Goal: Information Seeking & Learning: Learn about a topic

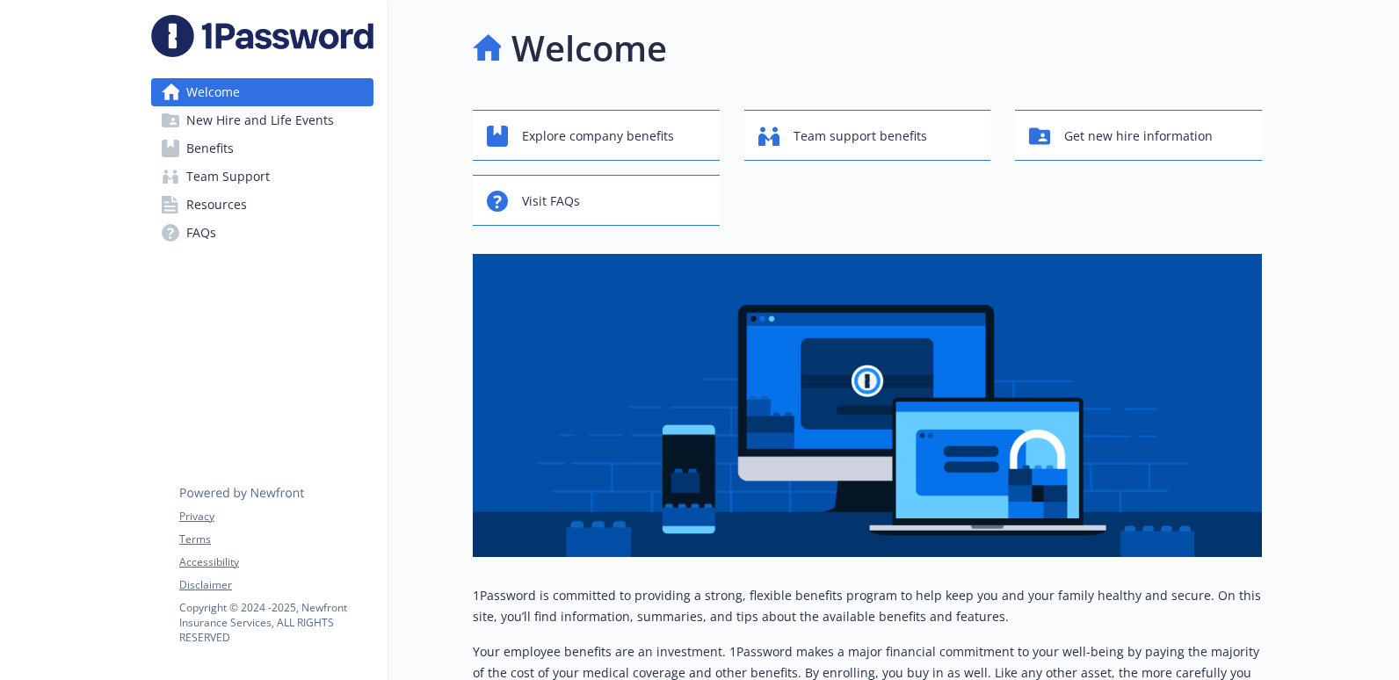
click at [247, 186] on span "Team Support" at bounding box center [227, 177] width 83 height 28
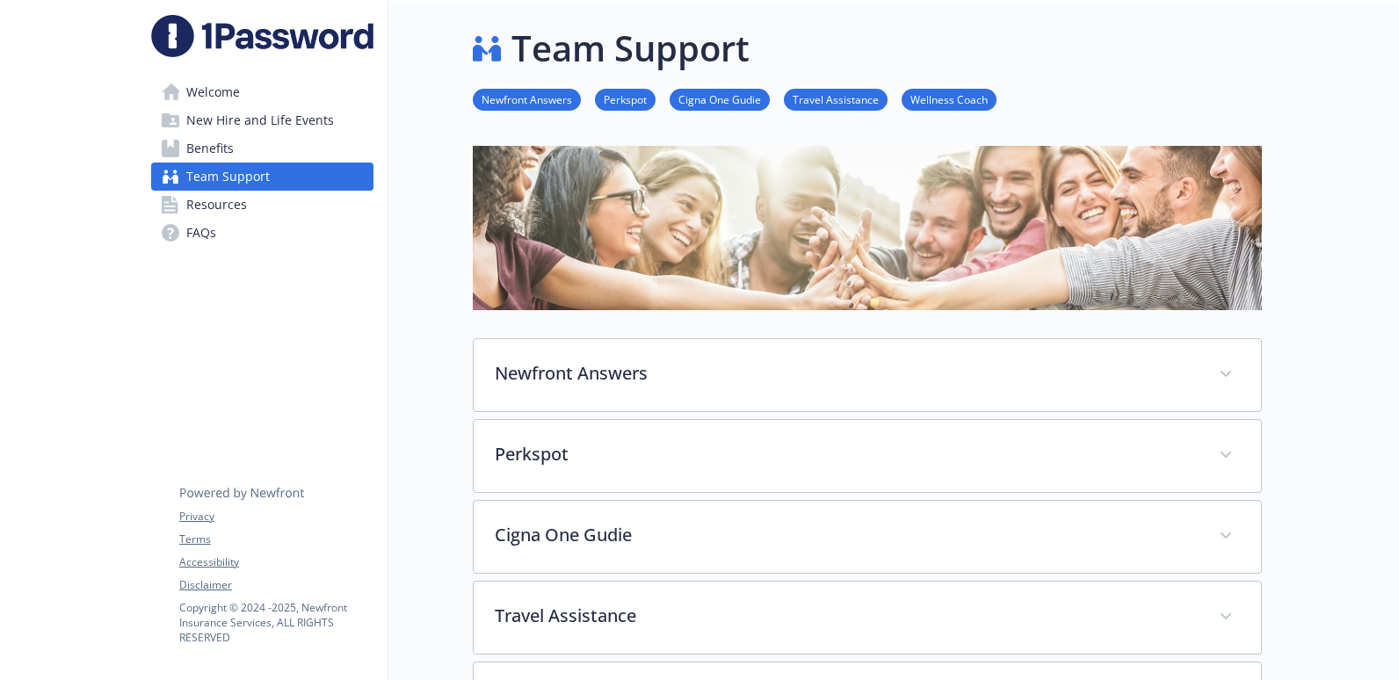
click at [253, 201] on link "Resources" at bounding box center [262, 205] width 222 height 28
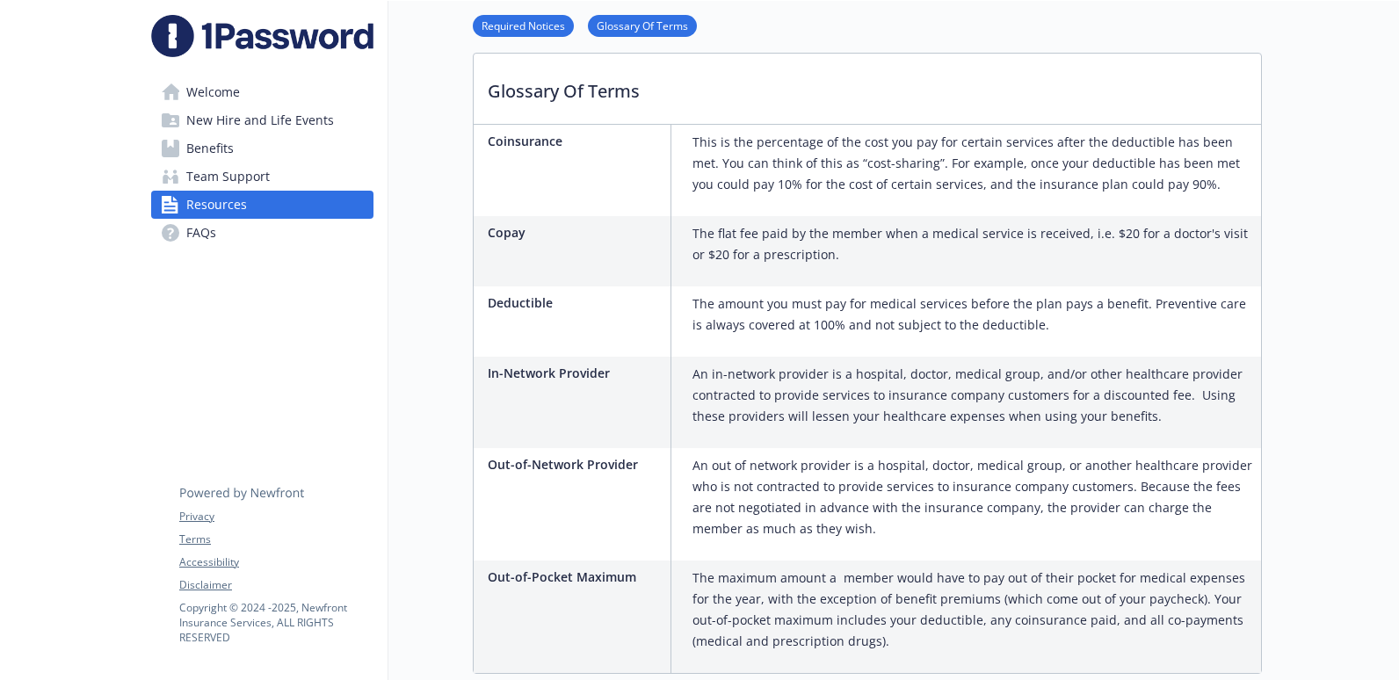
scroll to position [1110, 0]
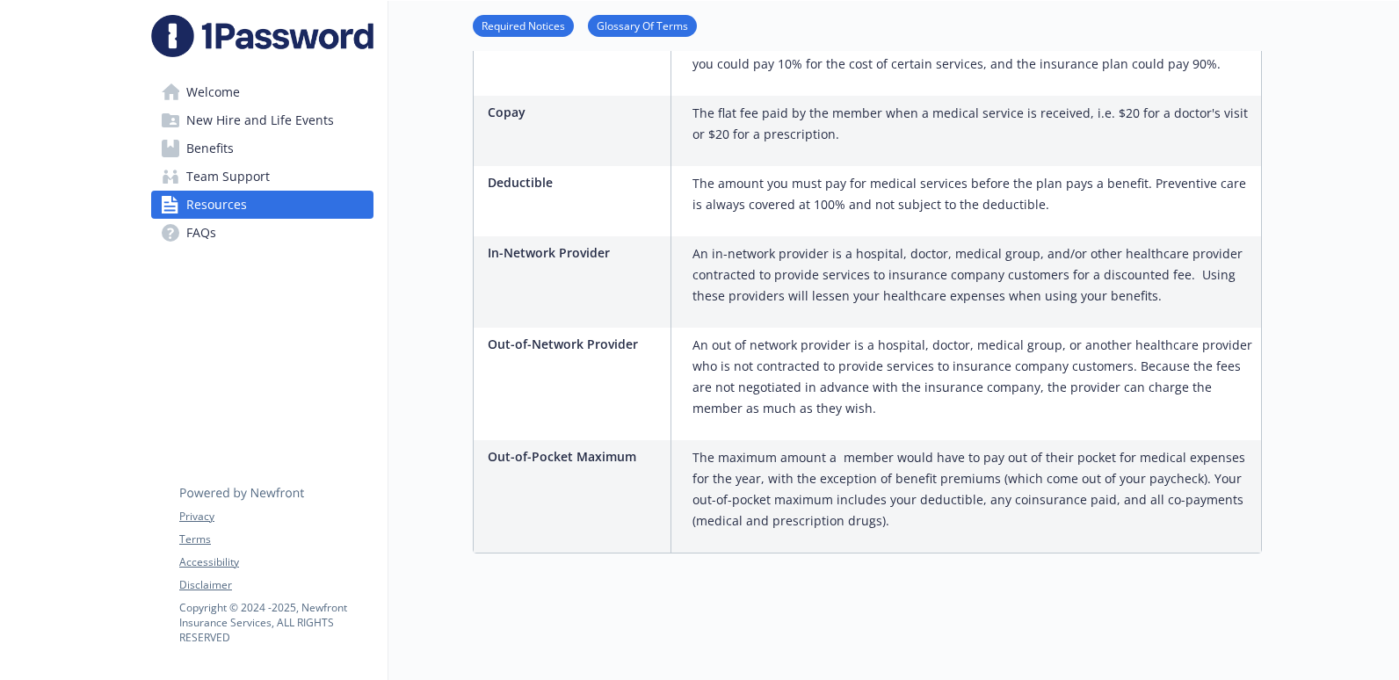
click at [283, 182] on link "Team Support" at bounding box center [262, 177] width 222 height 28
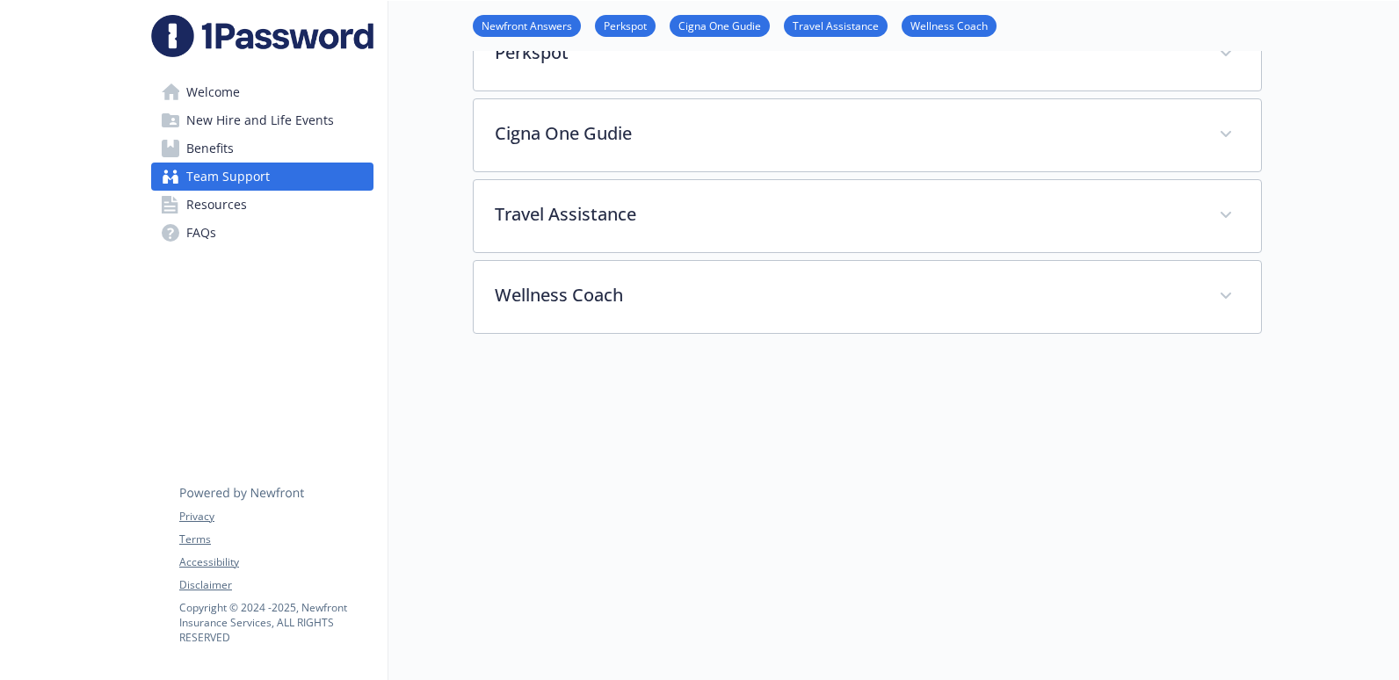
scroll to position [63, 0]
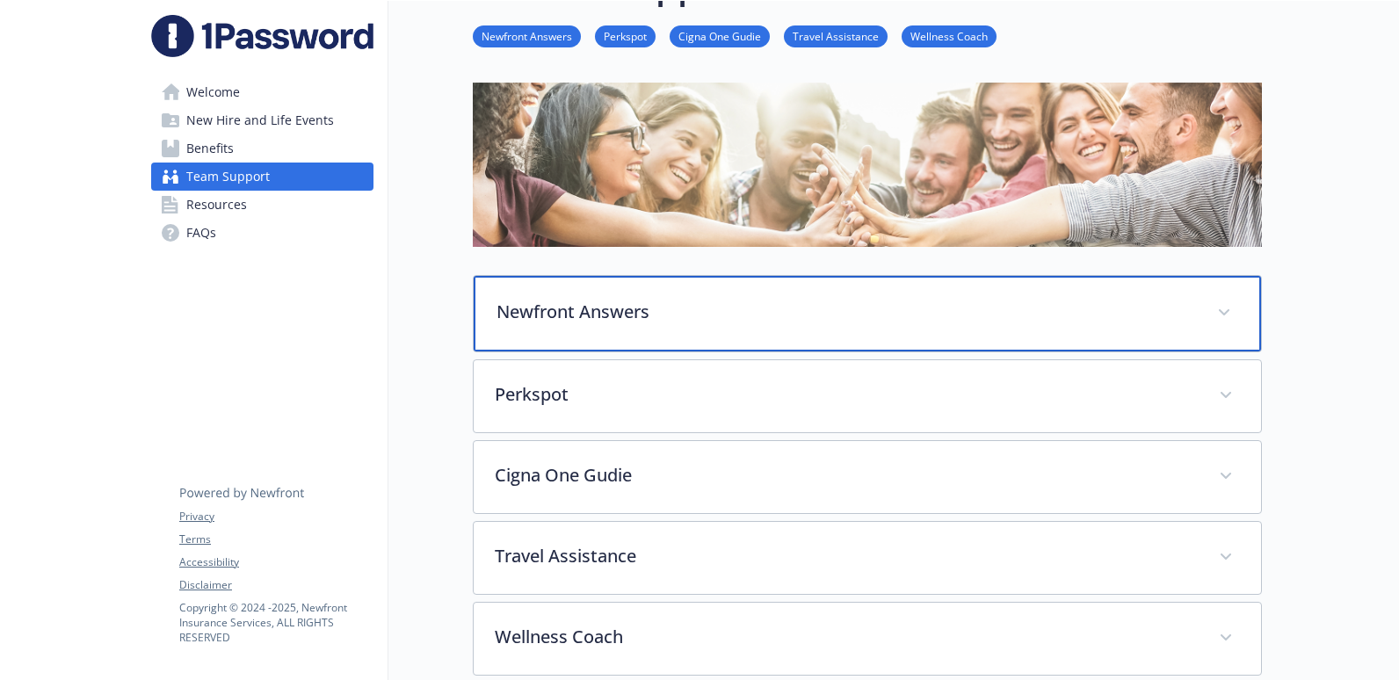
click at [655, 335] on div "Newfront Answers" at bounding box center [867, 314] width 787 height 76
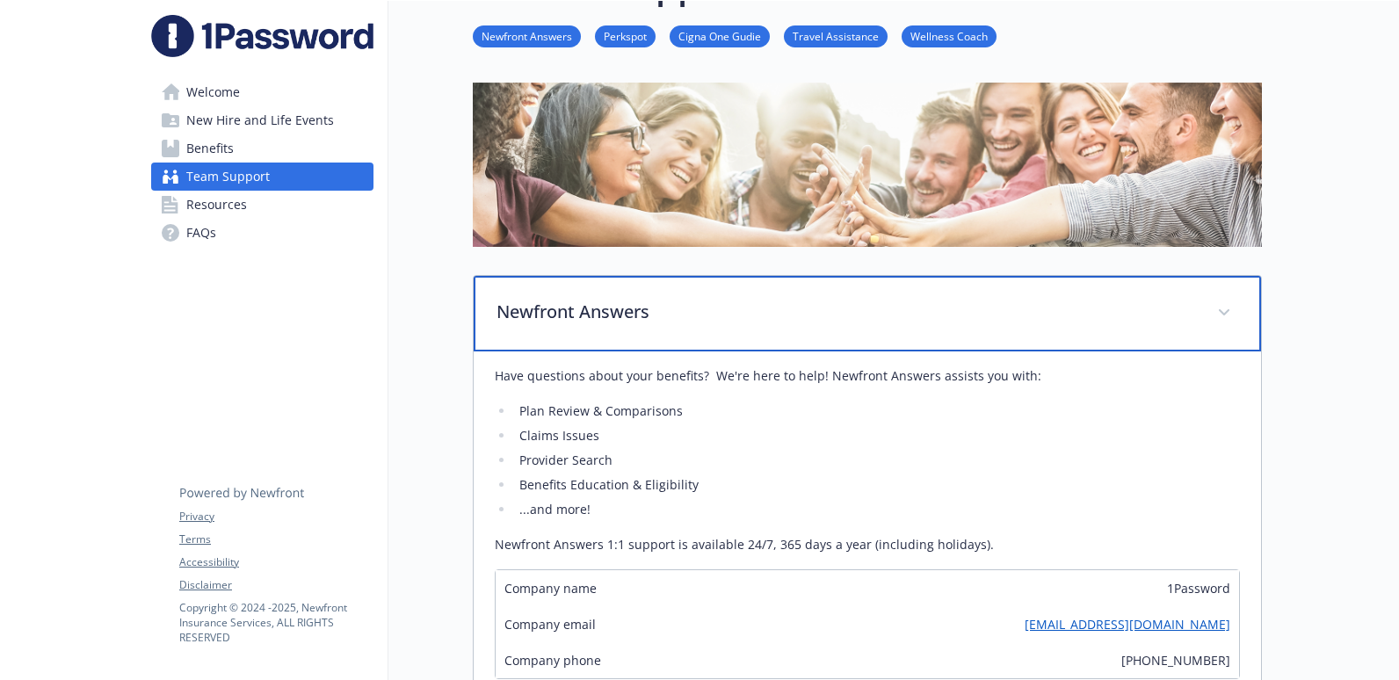
click at [655, 334] on div "Newfront Answers" at bounding box center [867, 314] width 787 height 76
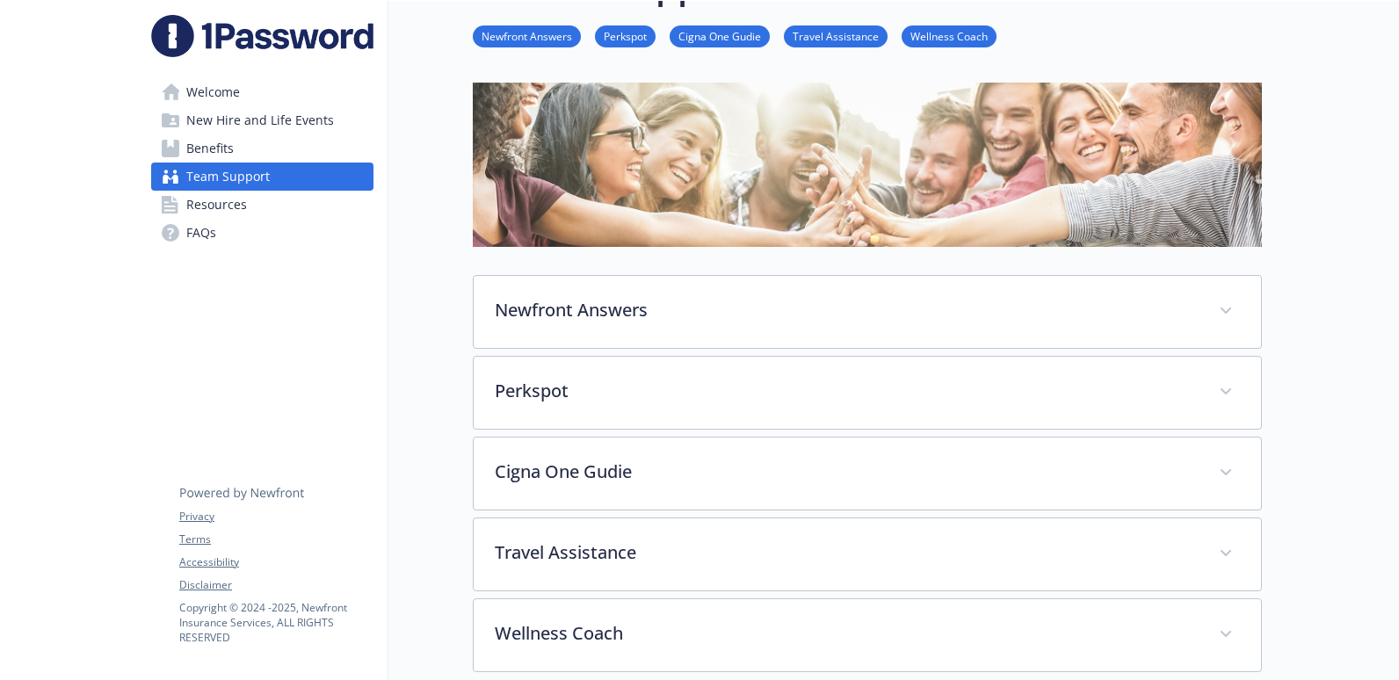
click at [224, 148] on span "Benefits" at bounding box center [209, 148] width 47 height 28
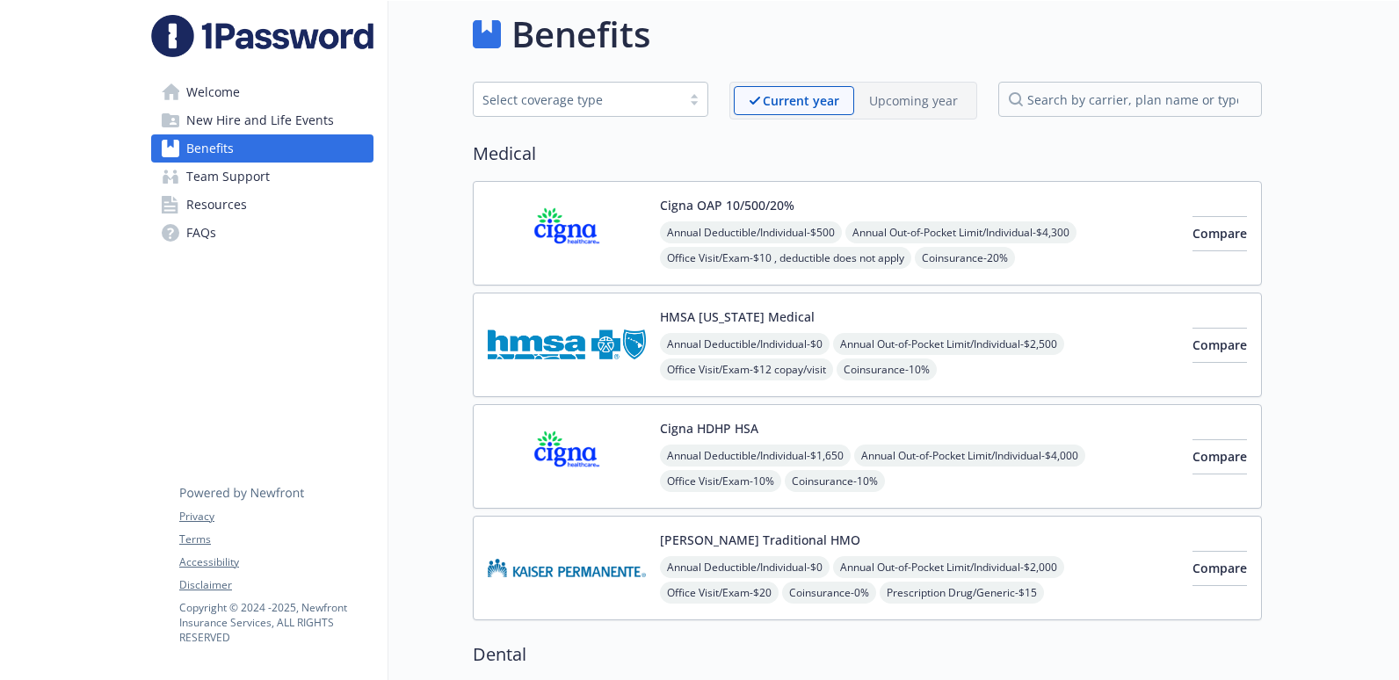
scroll to position [63, 0]
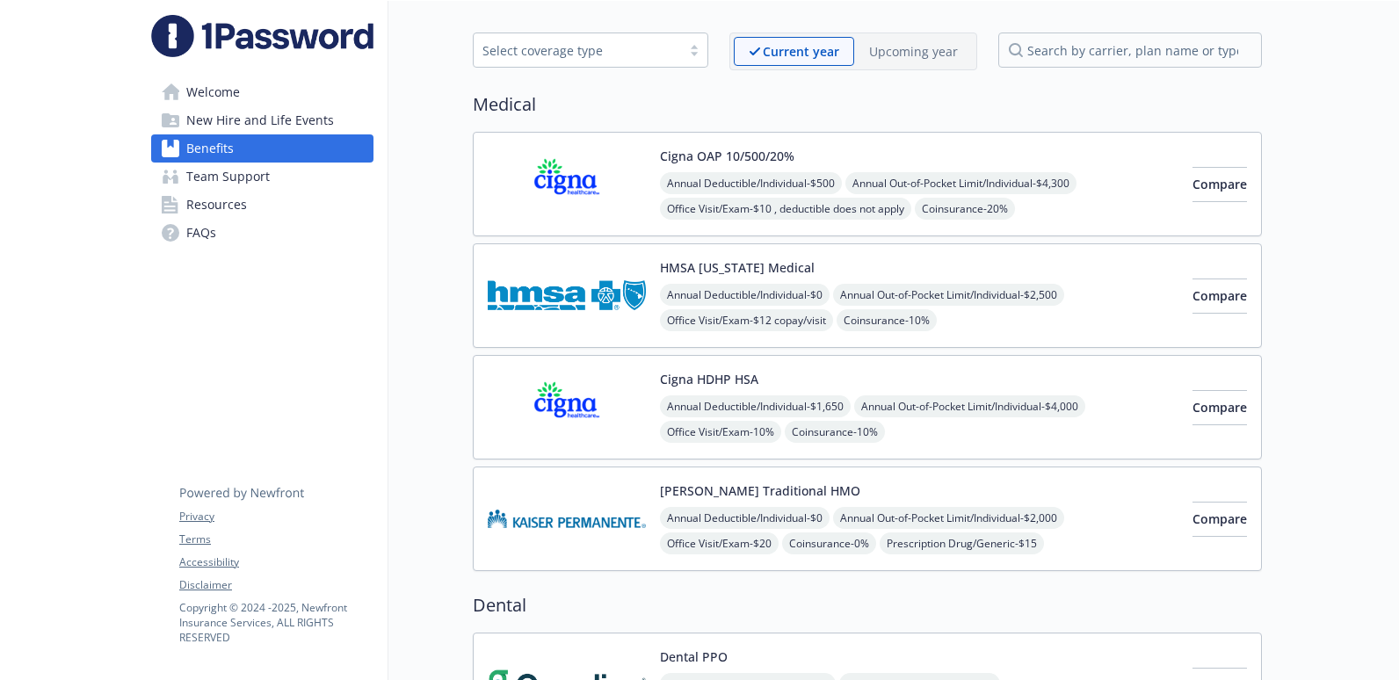
click at [213, 109] on span "New Hire and Life Events" at bounding box center [260, 120] width 148 height 28
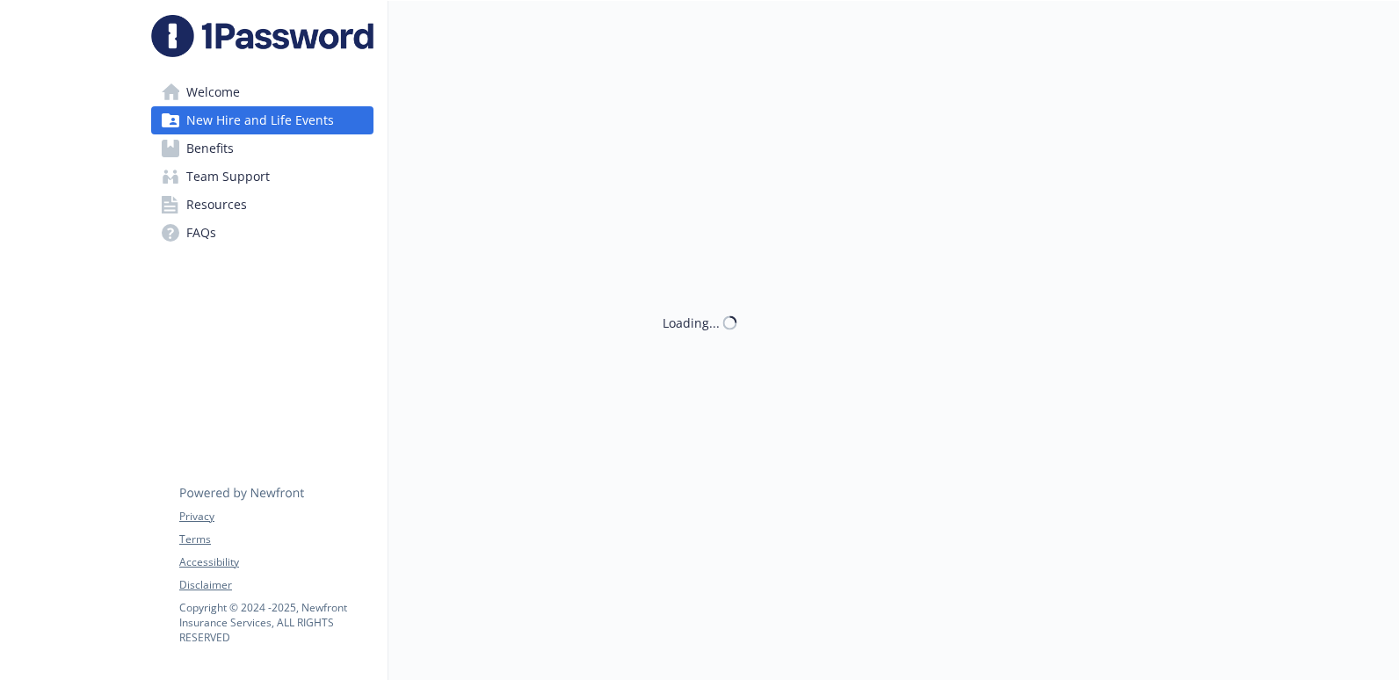
scroll to position [63, 0]
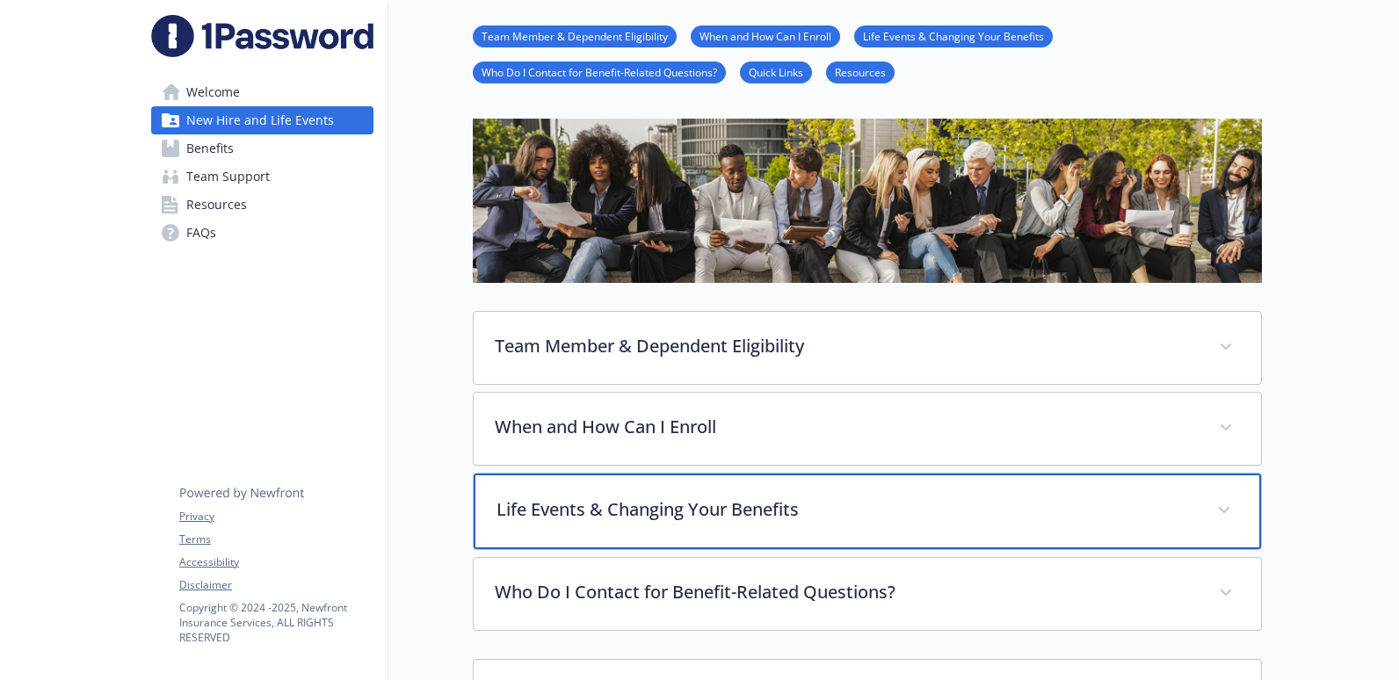
click at [669, 483] on div "Life Events & Changing Your Benefits" at bounding box center [867, 512] width 787 height 76
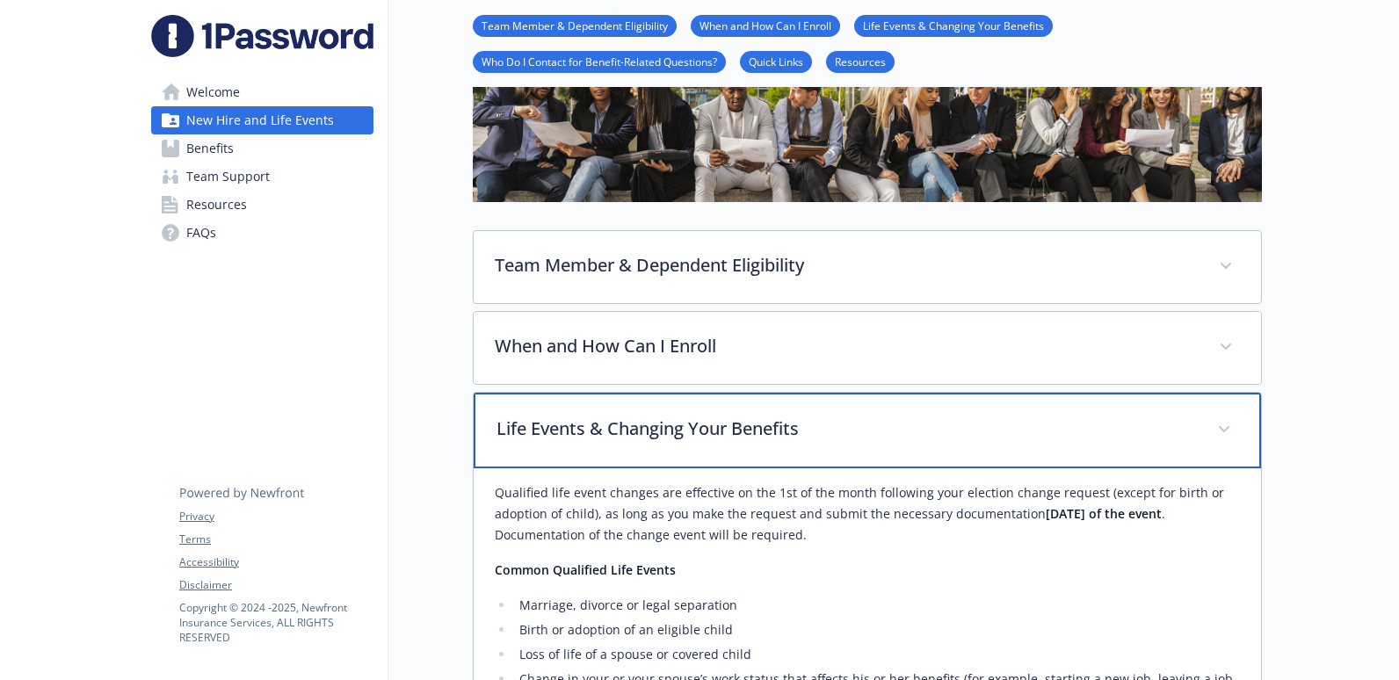
scroll to position [327, 0]
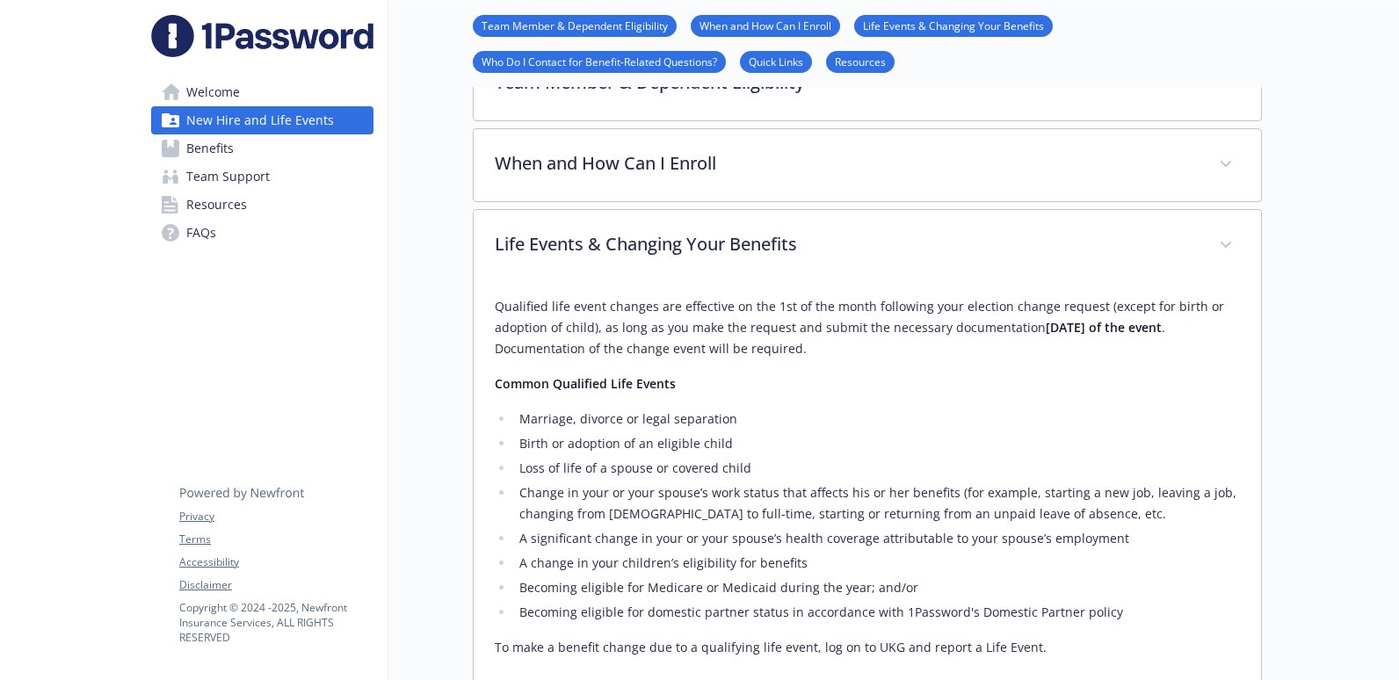
click at [235, 154] on link "Benefits" at bounding box center [262, 148] width 222 height 28
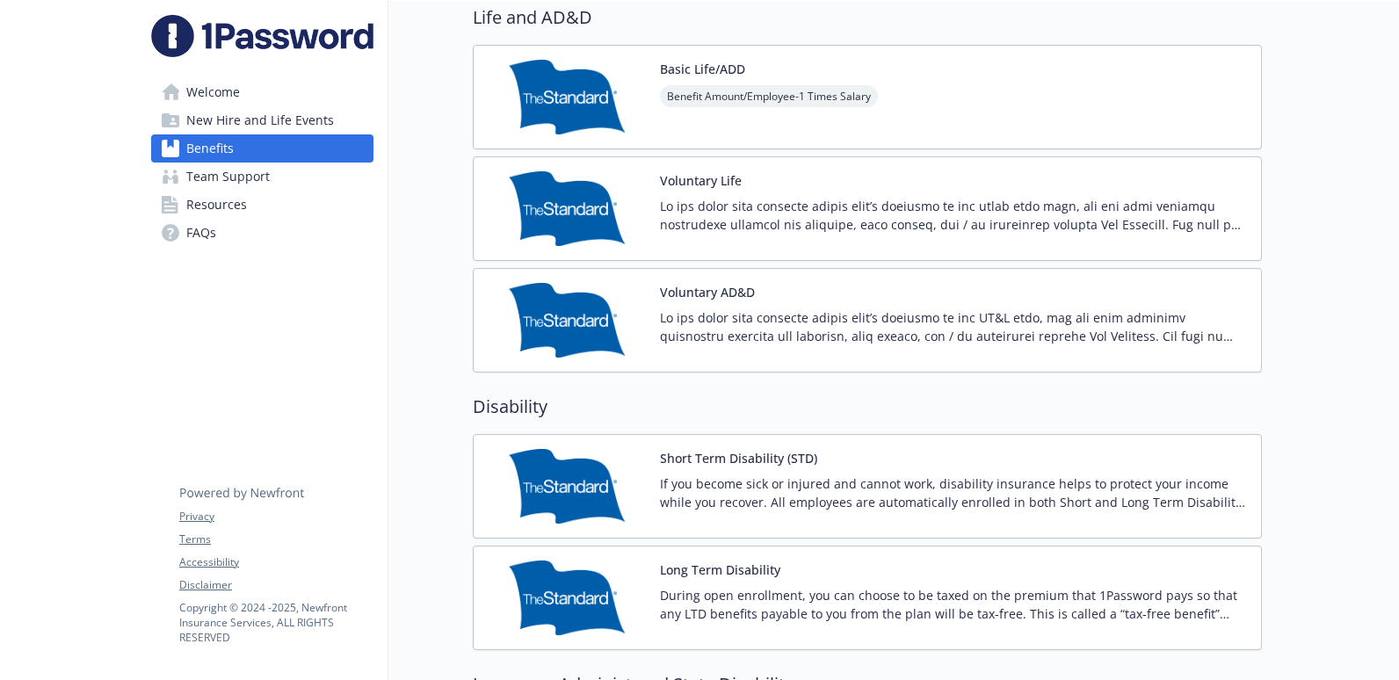
scroll to position [1581, 0]
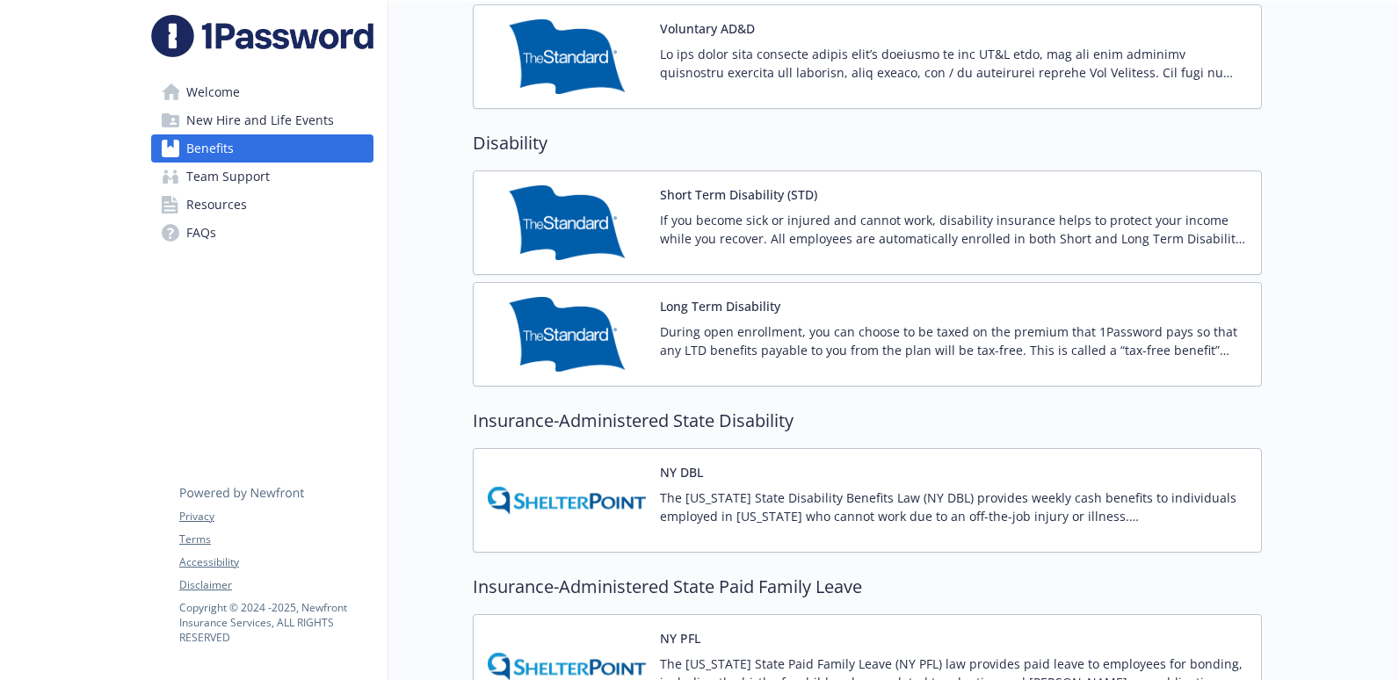
click at [822, 225] on p "If you become sick or injured and cannot work, disability insurance helps to pr…" at bounding box center [953, 229] width 587 height 37
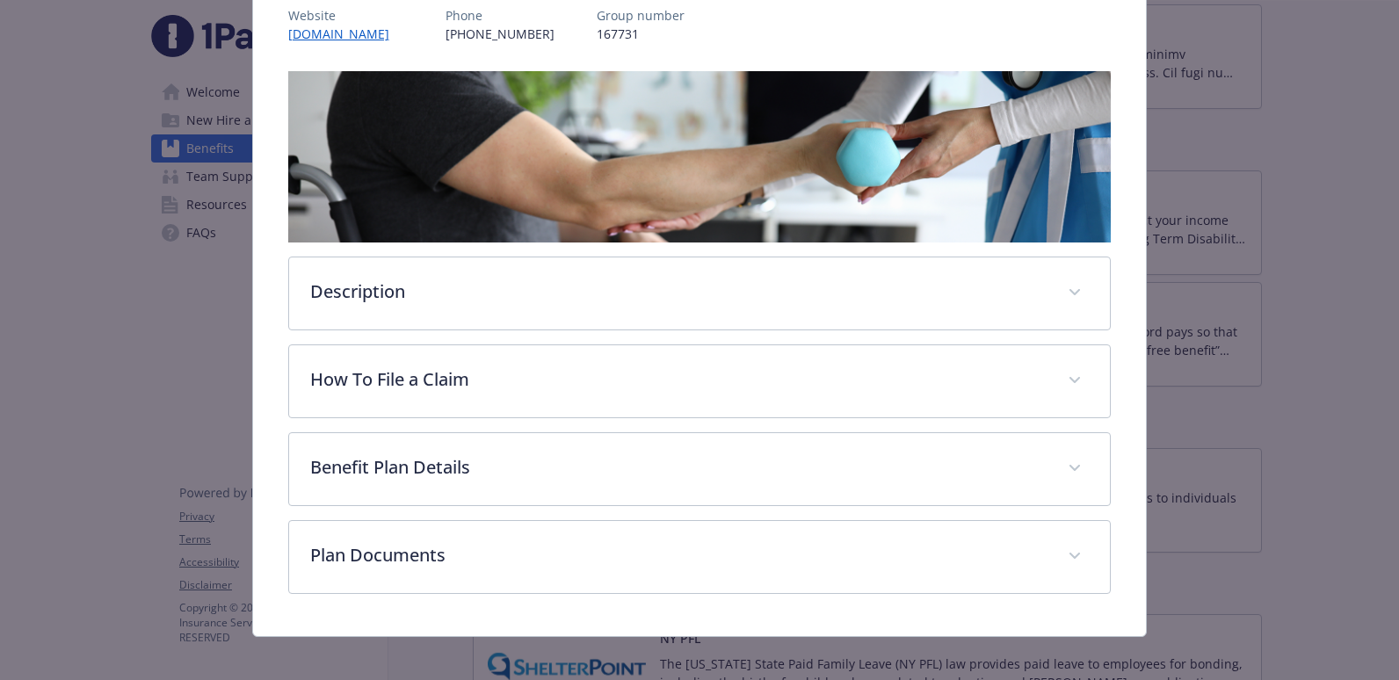
scroll to position [236, 0]
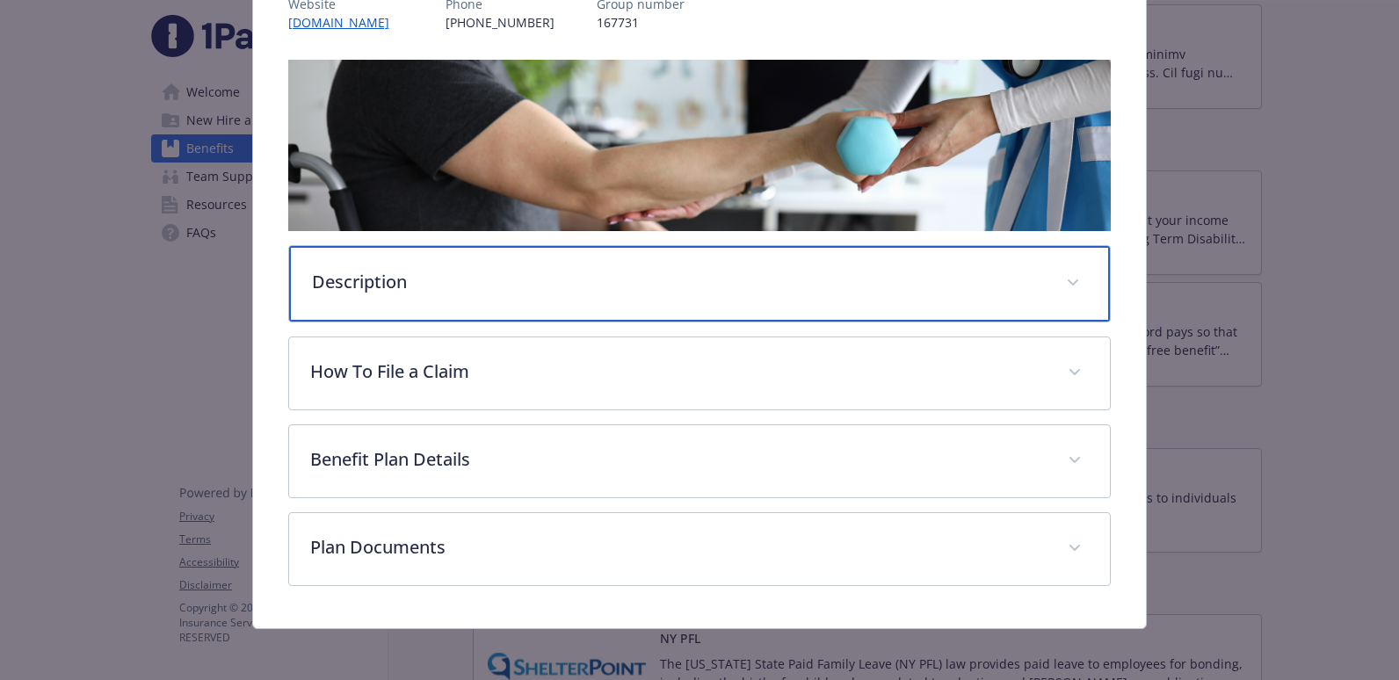
click at [462, 273] on p "Description" at bounding box center [679, 282] width 734 height 26
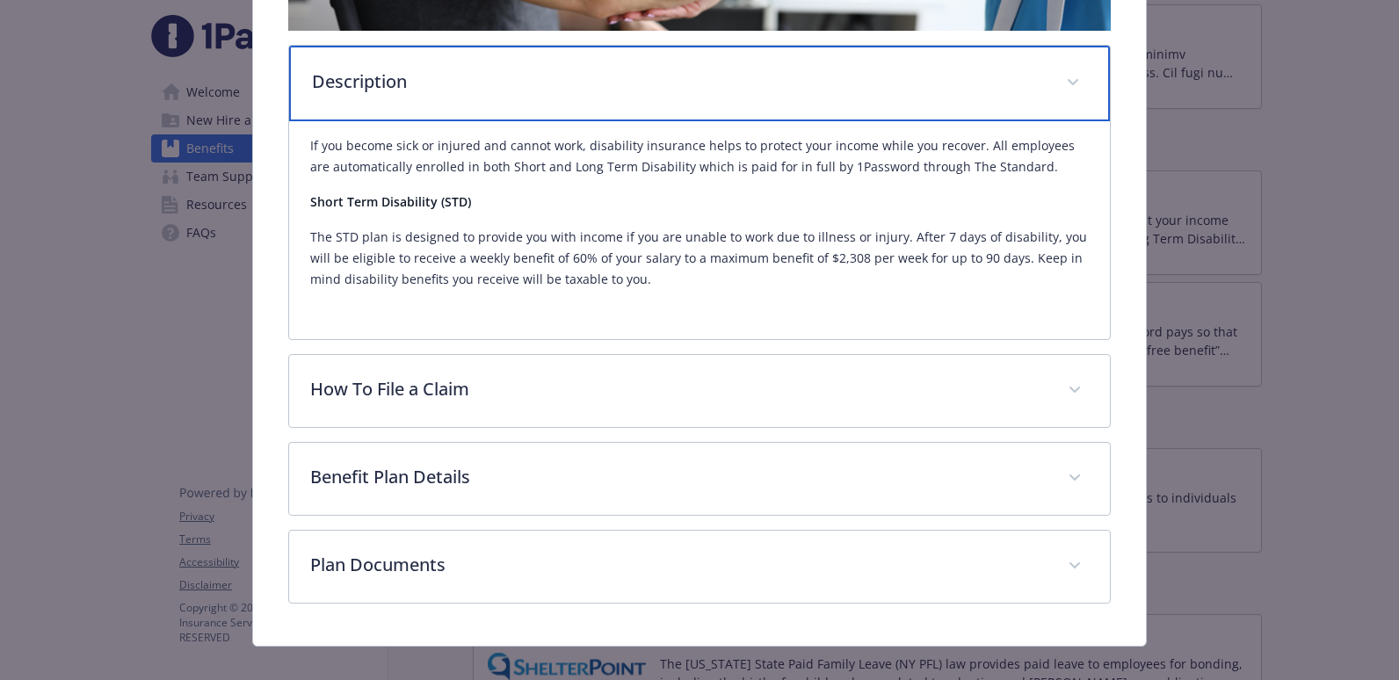
scroll to position [458, 0]
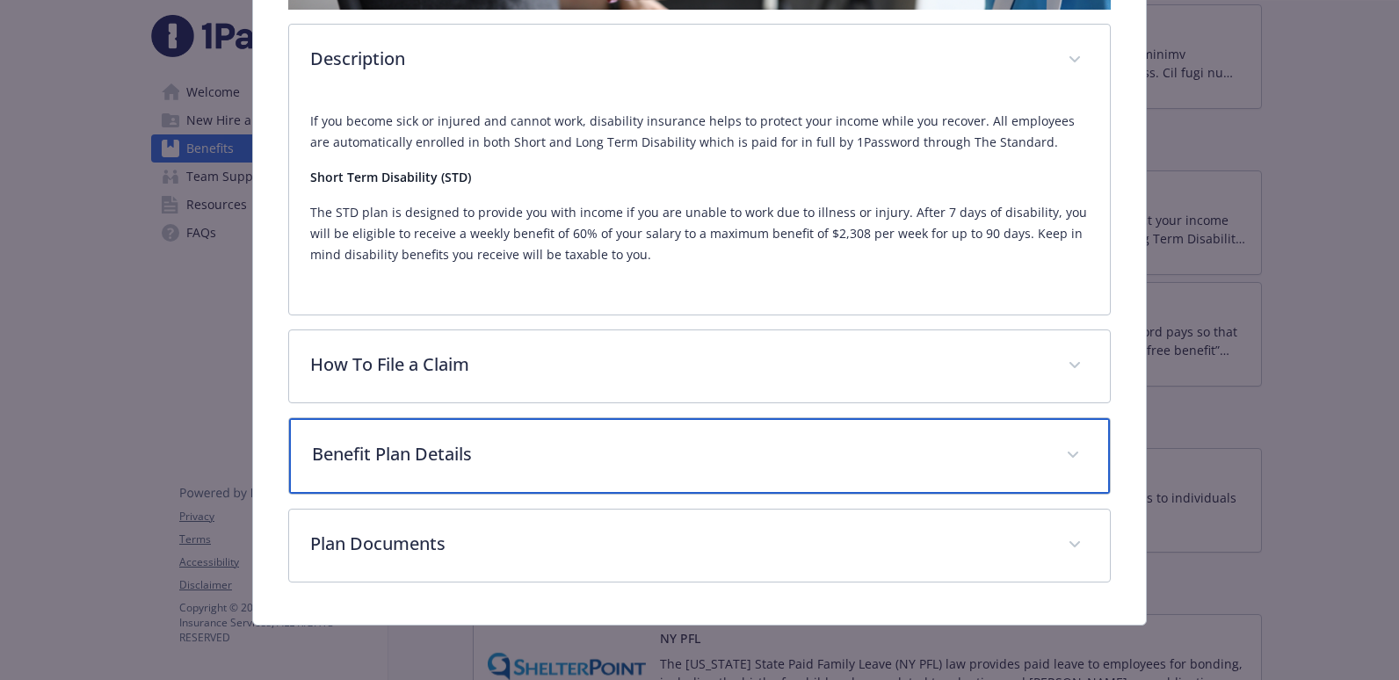
click at [436, 446] on p "Benefit Plan Details" at bounding box center [679, 454] width 734 height 26
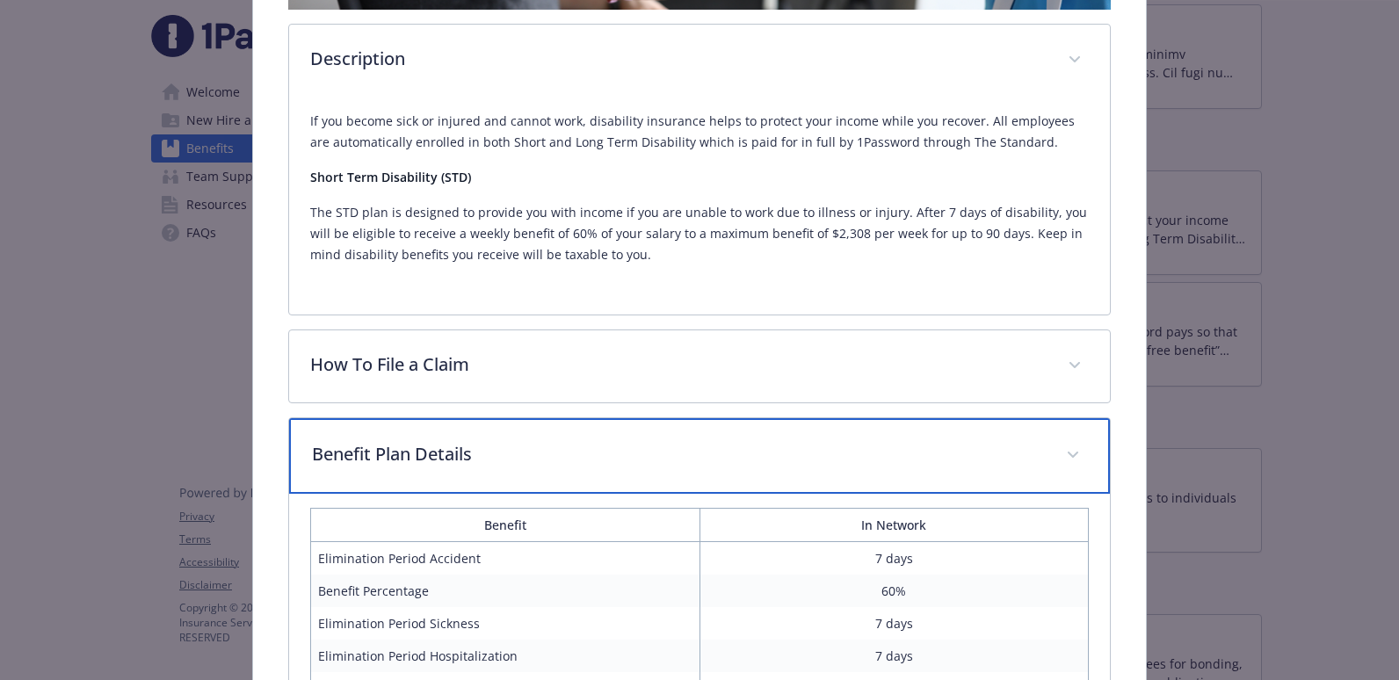
scroll to position [802, 0]
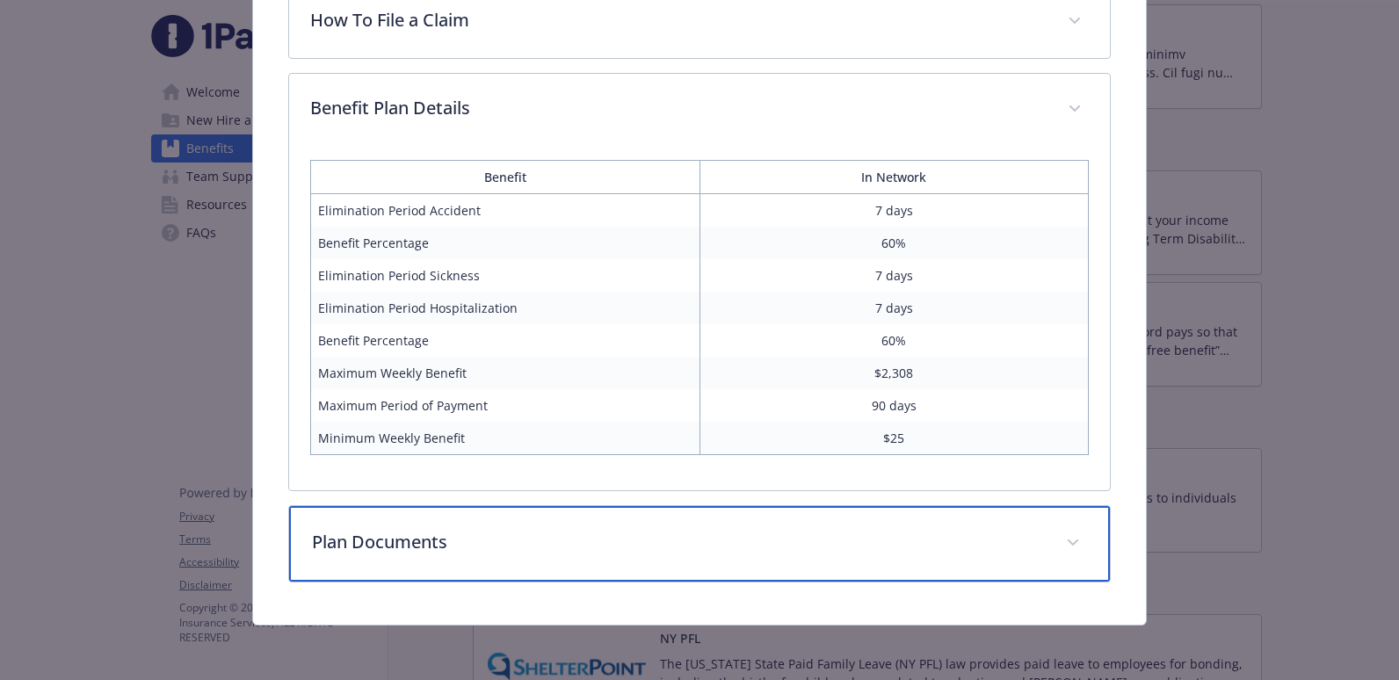
click at [431, 538] on p "Plan Documents" at bounding box center [679, 542] width 734 height 26
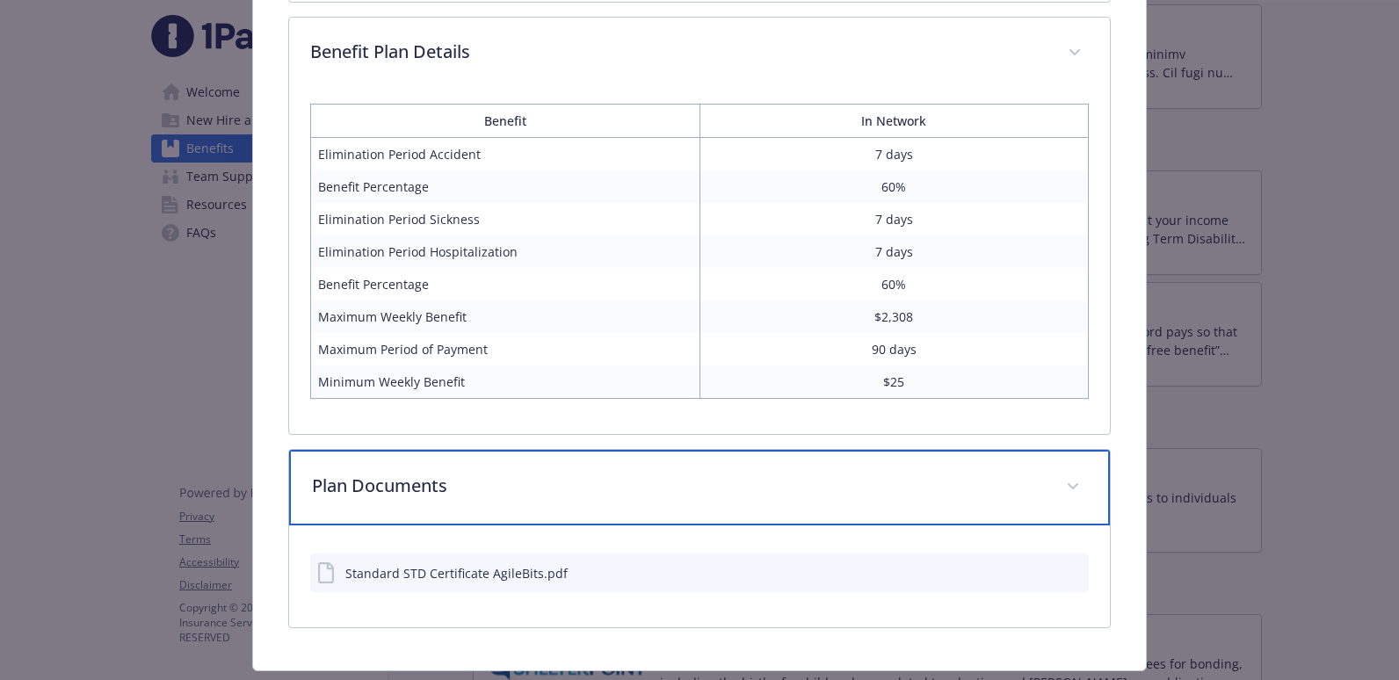
scroll to position [904, 0]
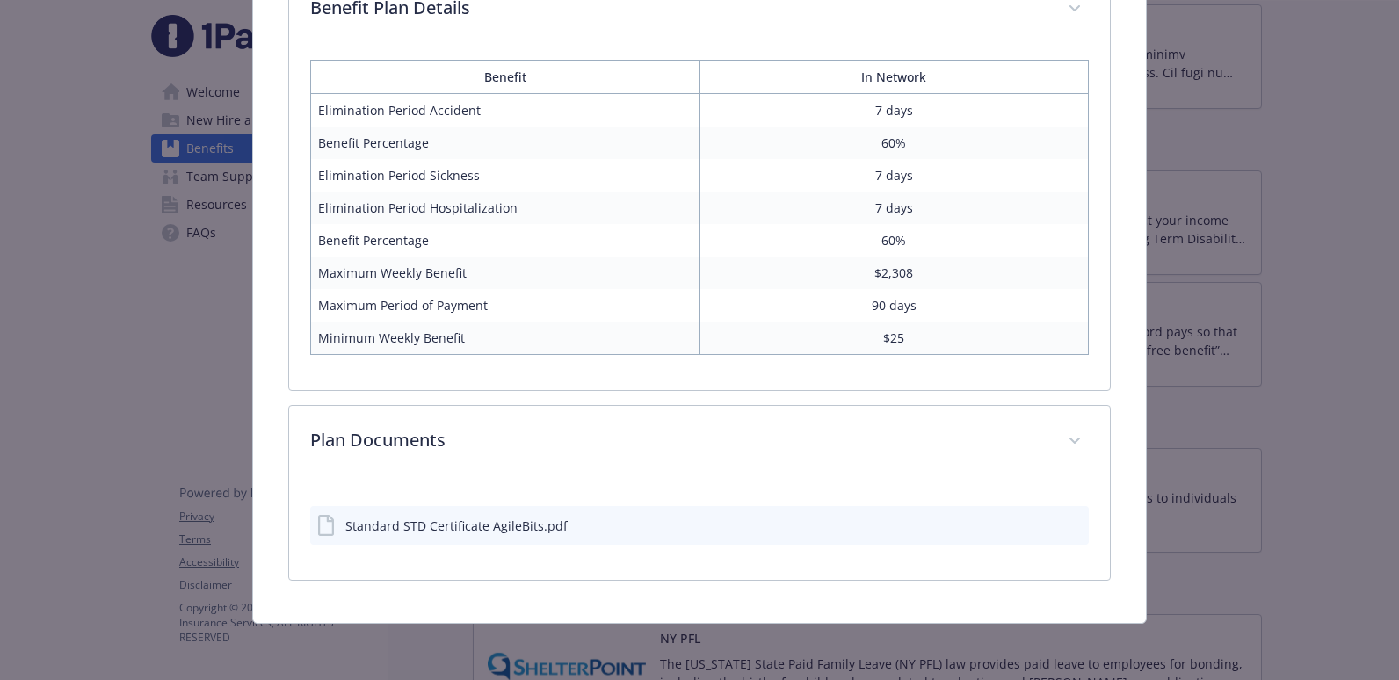
click at [1064, 527] on icon "preview file" at bounding box center [1072, 524] width 16 height 12
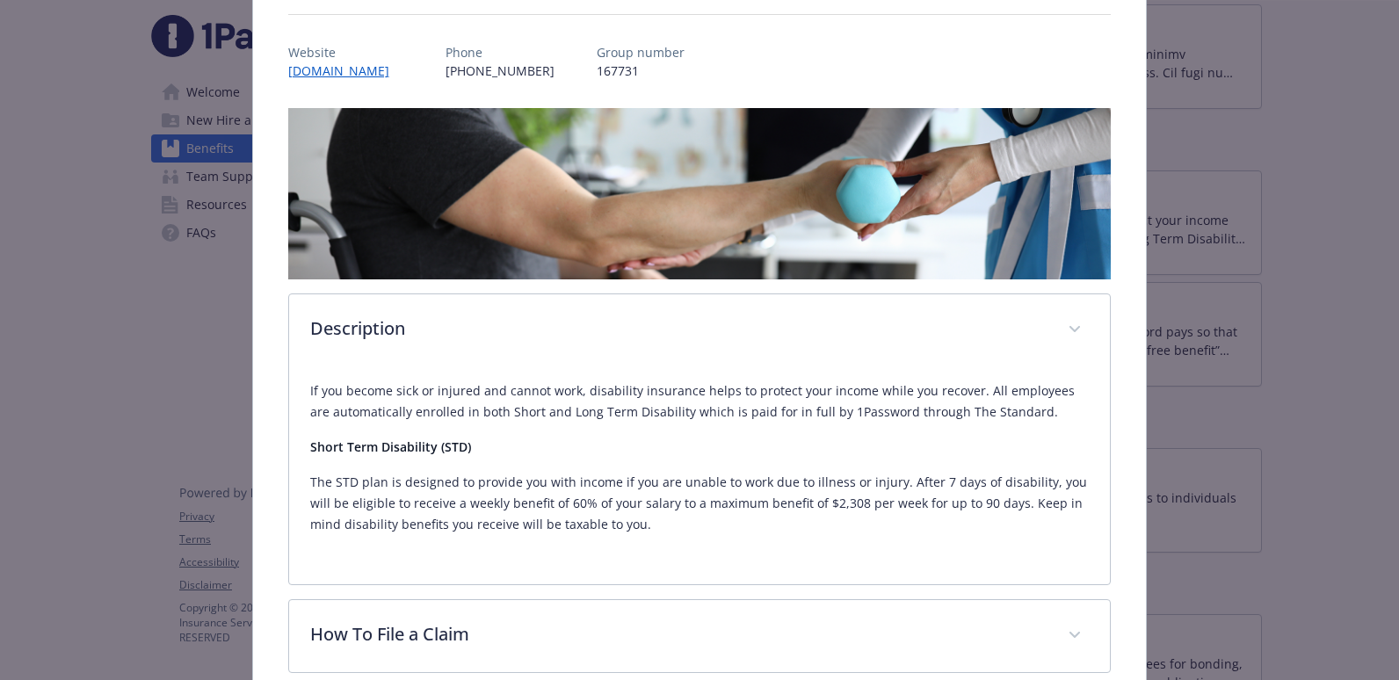
scroll to position [0, 0]
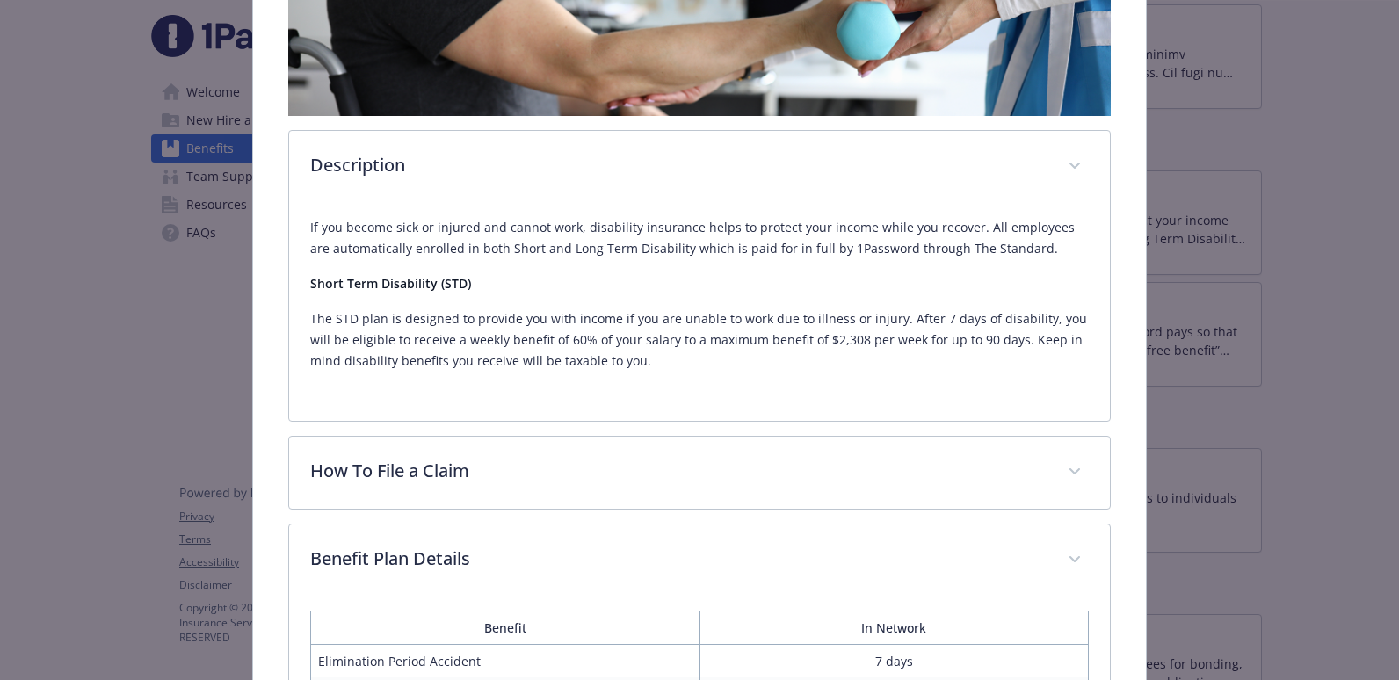
scroll to position [900, 0]
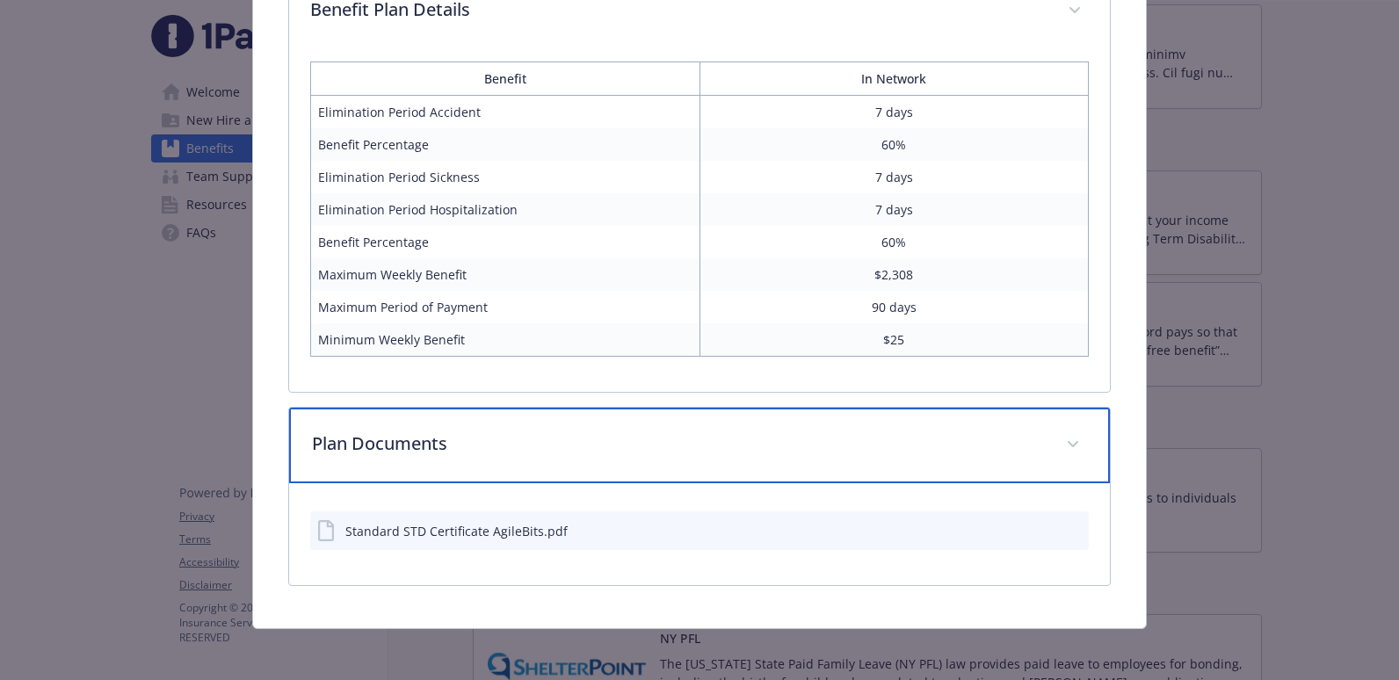
click at [581, 457] on div "Plan Documents" at bounding box center [699, 446] width 821 height 76
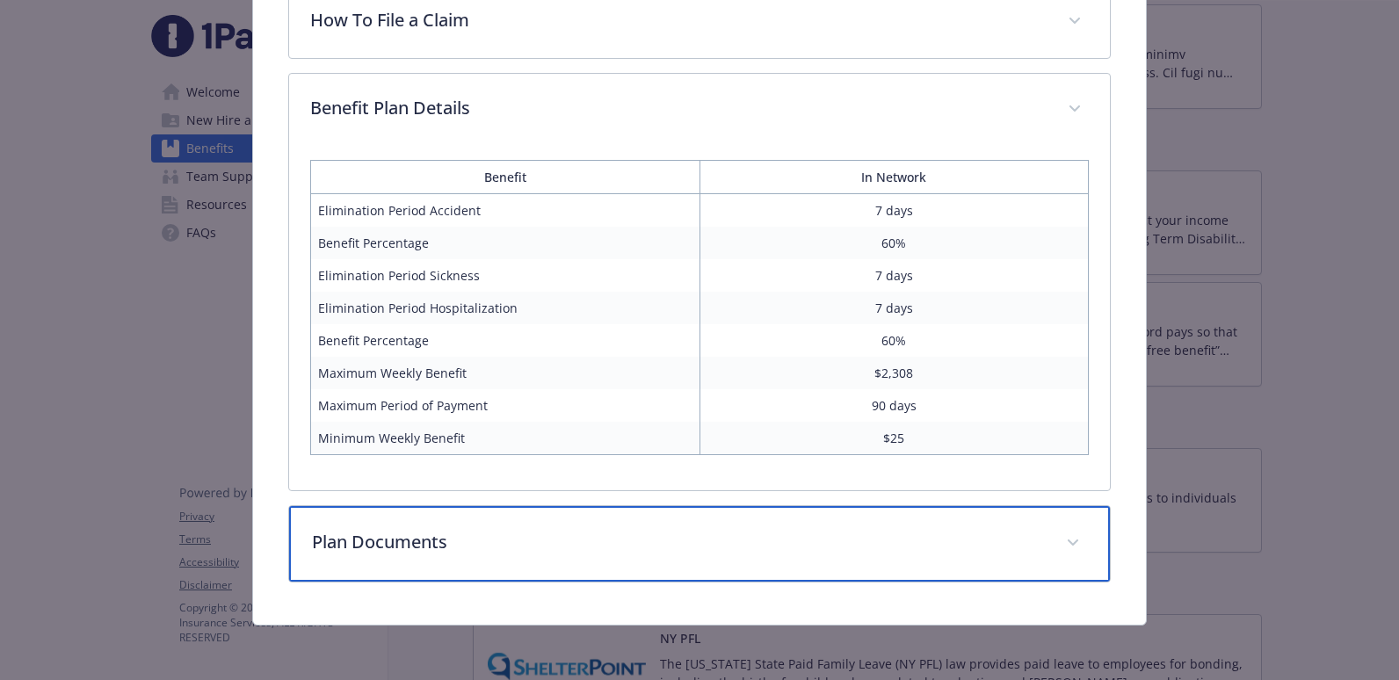
click at [575, 524] on div "Plan Documents" at bounding box center [699, 544] width 821 height 76
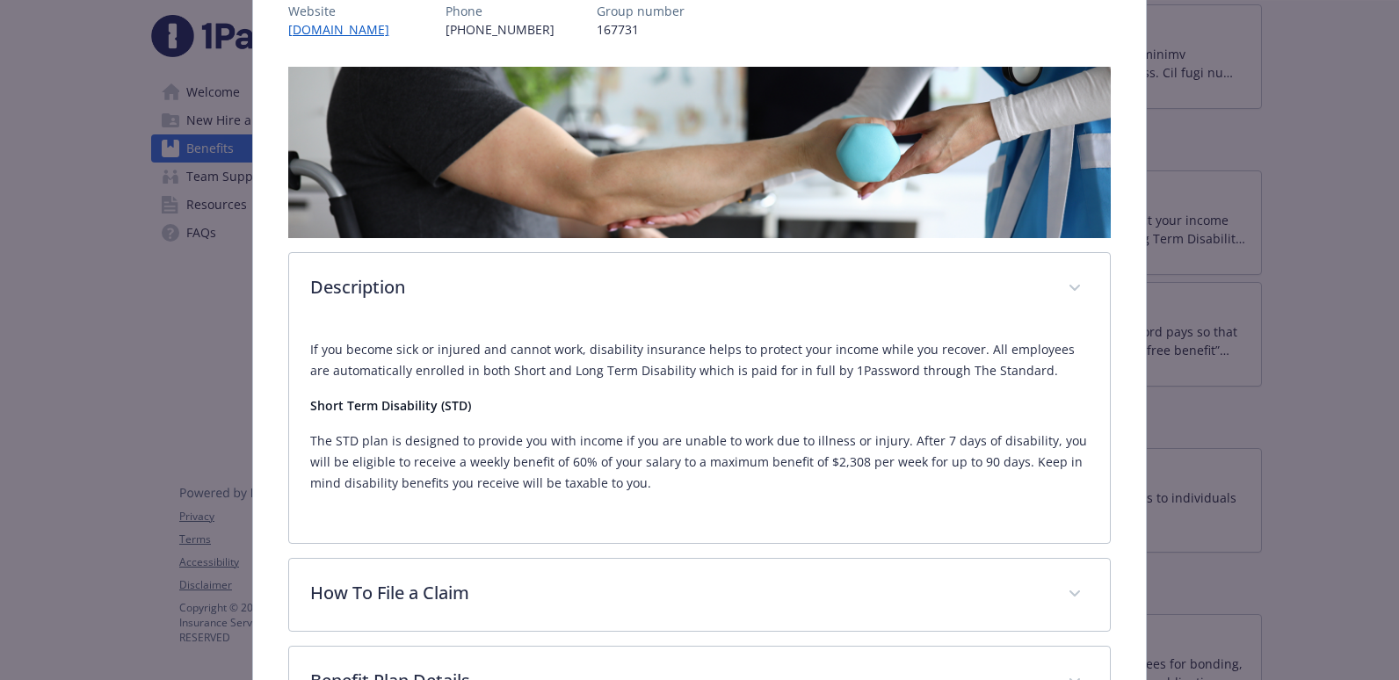
scroll to position [0, 0]
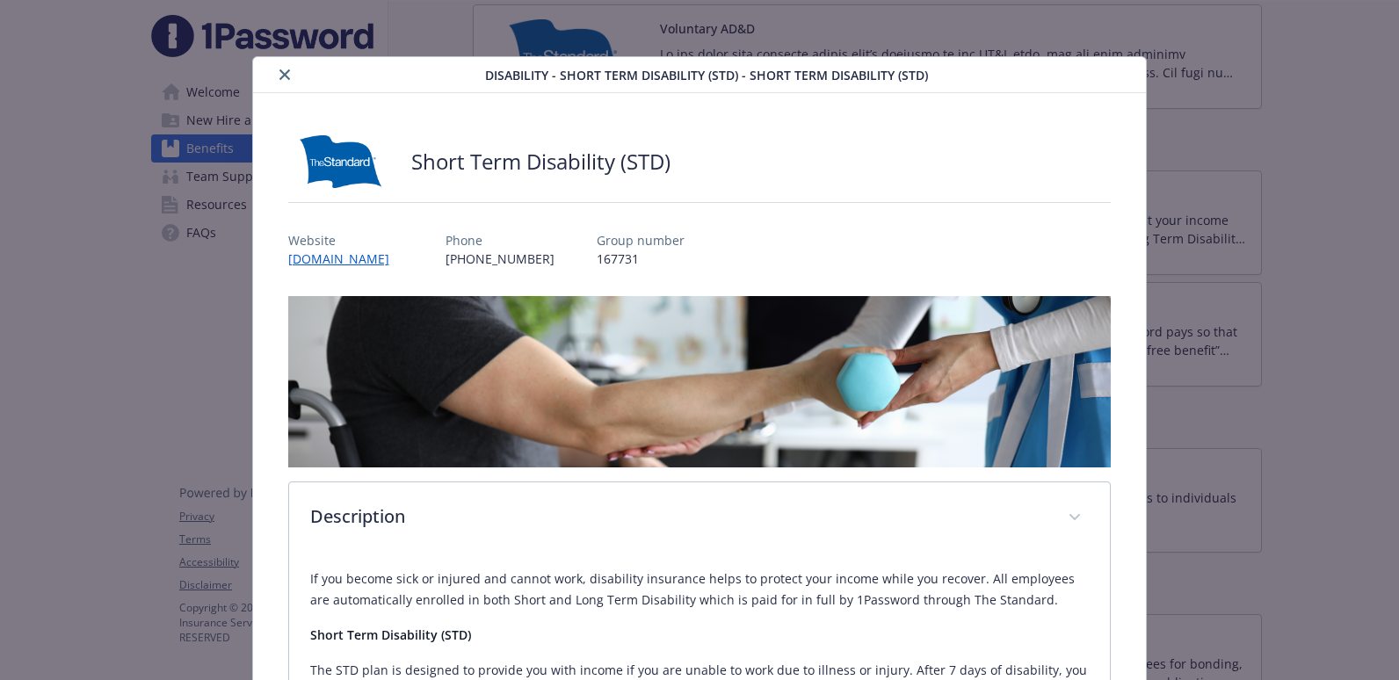
click at [538, 154] on h2 "Short Term Disability (STD)" at bounding box center [540, 162] width 259 height 30
